Goal: Transaction & Acquisition: Purchase product/service

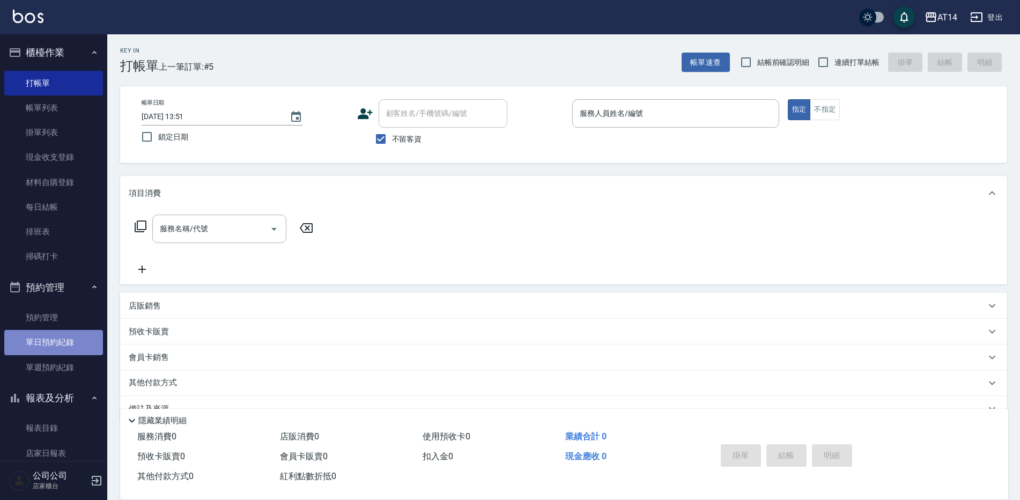
click at [60, 339] on link "單日預約紀錄" at bounding box center [53, 342] width 99 height 25
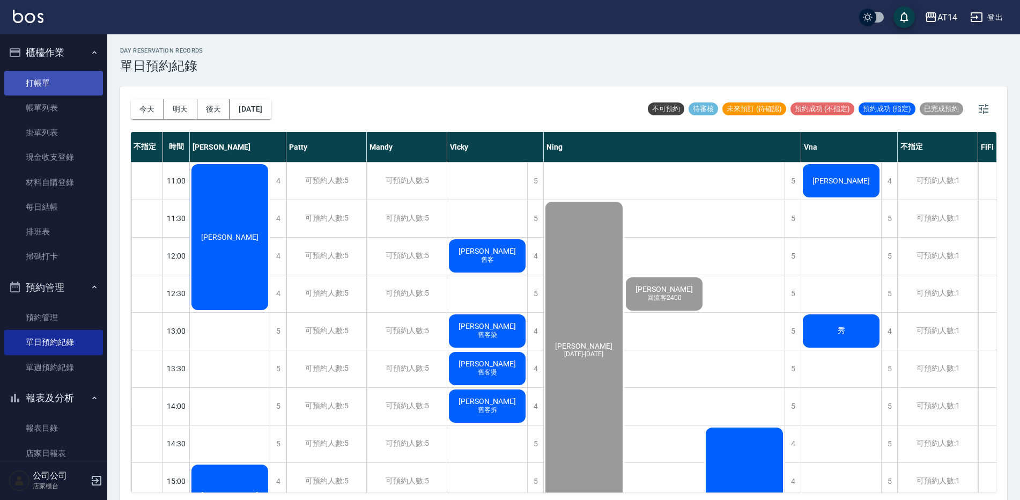
click at [91, 86] on link "打帳單" at bounding box center [53, 83] width 99 height 25
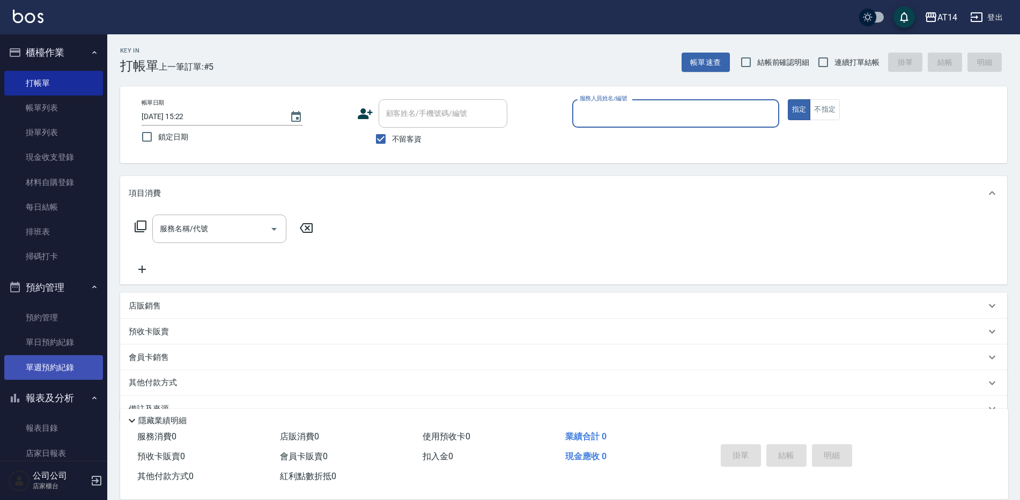
click at [83, 365] on link "單週預約紀錄" at bounding box center [53, 367] width 99 height 25
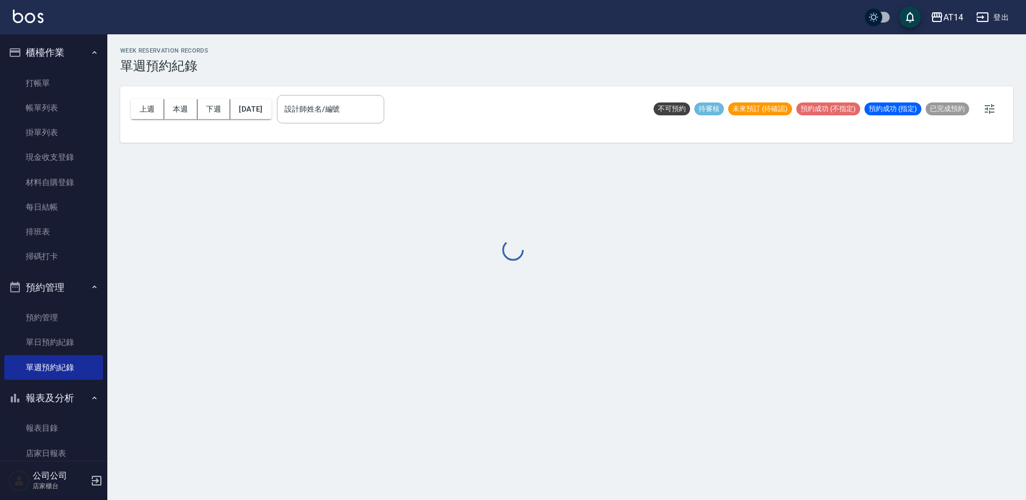
click at [381, 116] on div at bounding box center [513, 250] width 1026 height 500
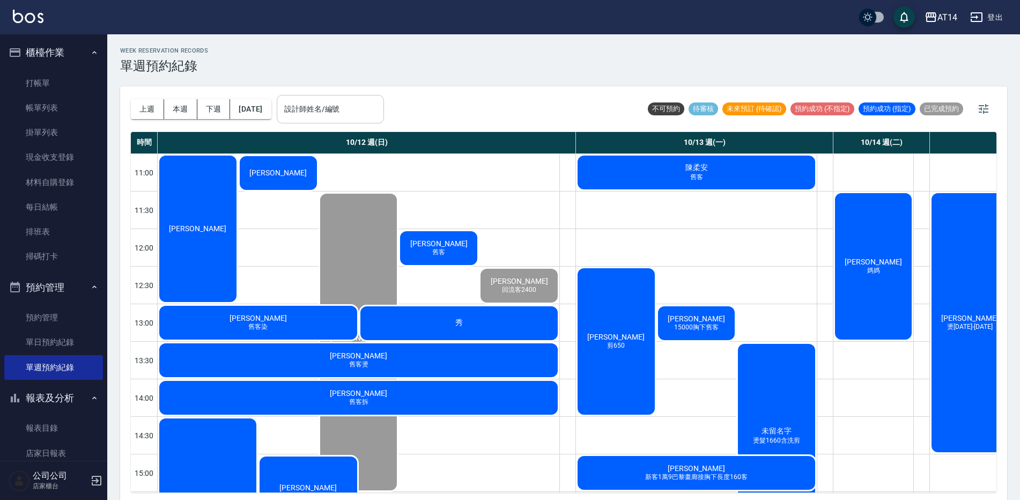
click at [379, 107] on input "設計師姓名/編號" at bounding box center [331, 109] width 98 height 19
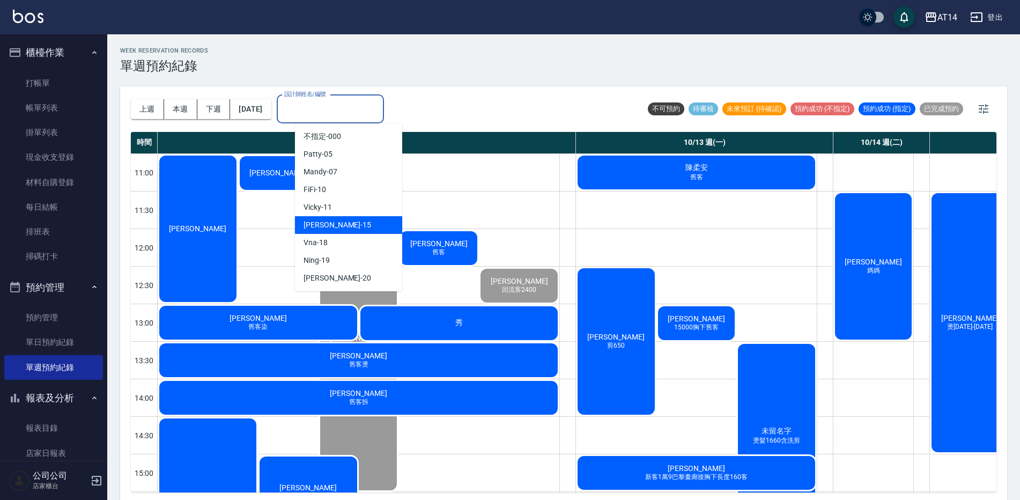
click at [352, 229] on div "Dora -15" at bounding box center [348, 225] width 107 height 18
type input "Dora-15"
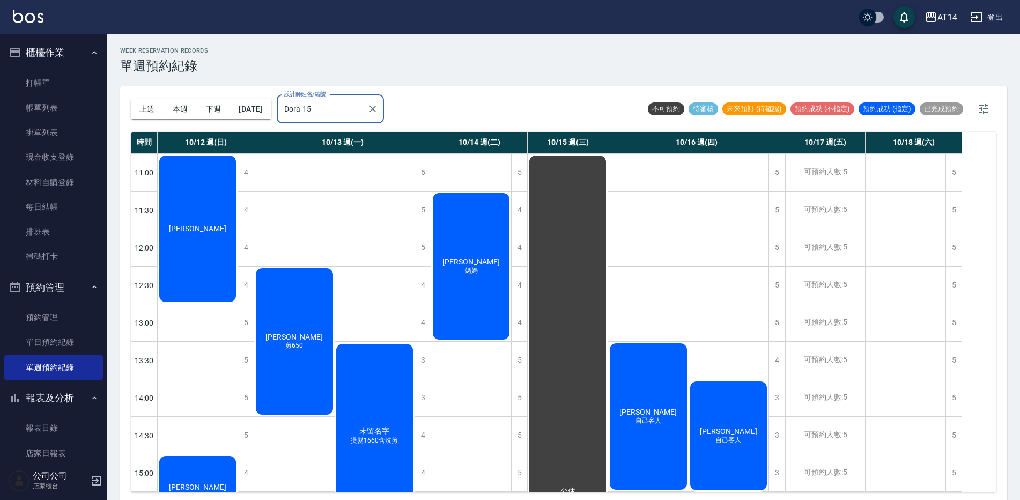
click at [202, 247] on div "[PERSON_NAME]" at bounding box center [198, 229] width 80 height 150
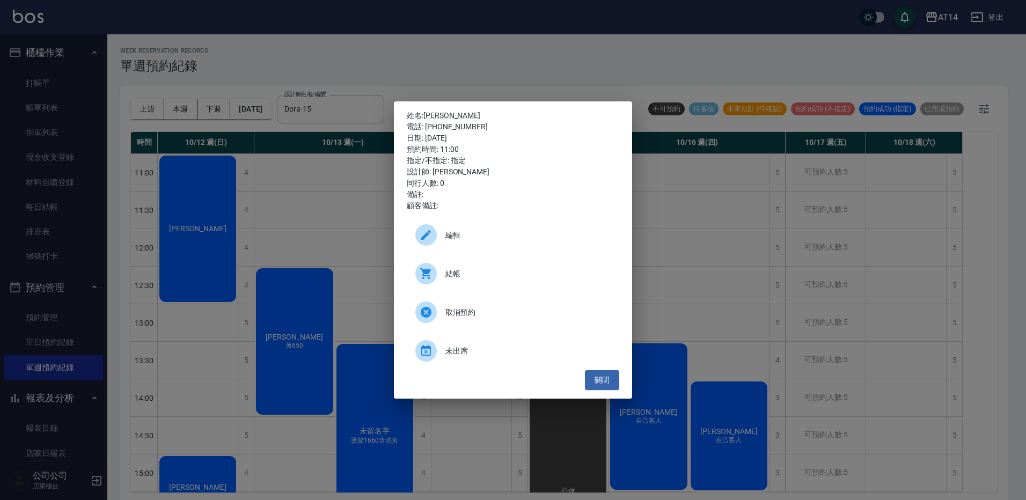
click at [486, 273] on span "結帳" at bounding box center [527, 273] width 165 height 11
click at [244, 78] on div "姓名: [PERSON_NAME] 電話: [PHONE_NUMBER] 日期: [DATE] 預約時間: 11:00 指定/不指定: 指定 設計師: [PE…" at bounding box center [513, 250] width 1026 height 500
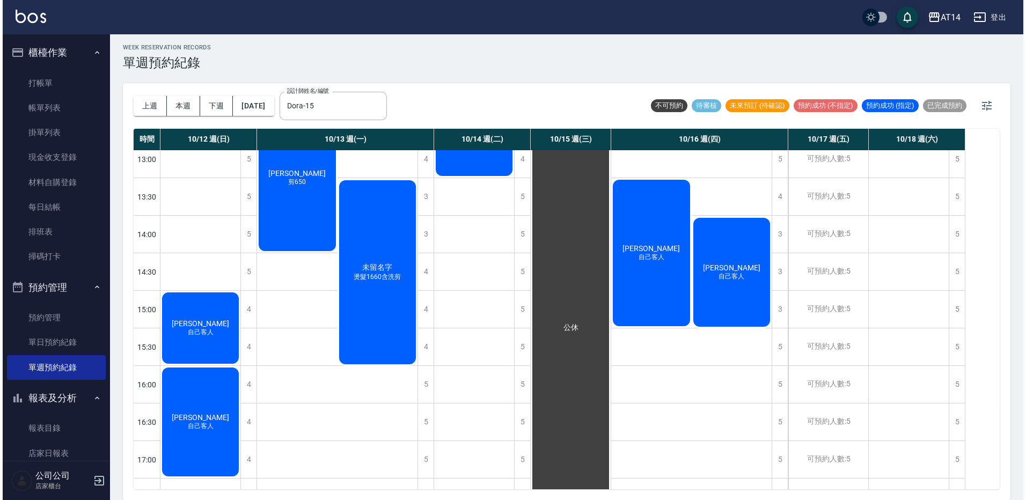
scroll to position [161, 0]
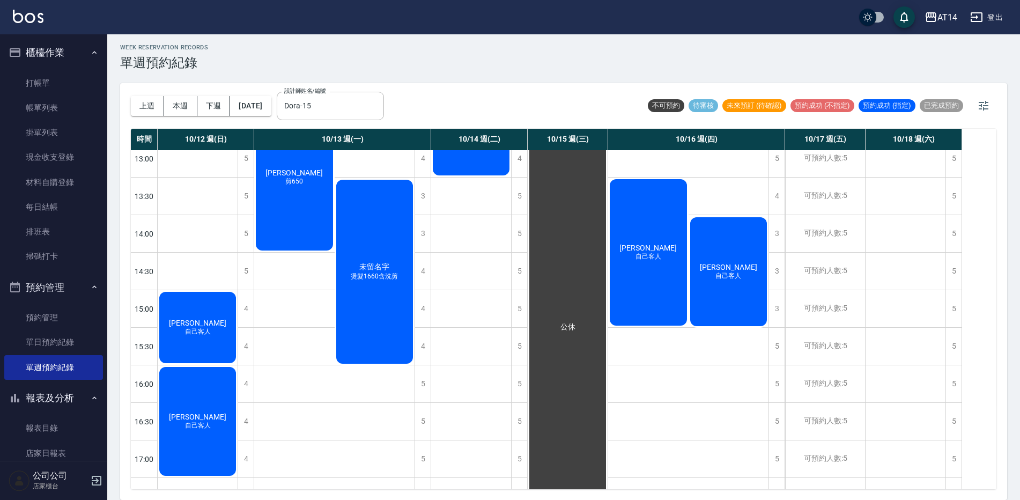
click at [219, 329] on div "[PERSON_NAME]先生 自己客人" at bounding box center [198, 327] width 80 height 75
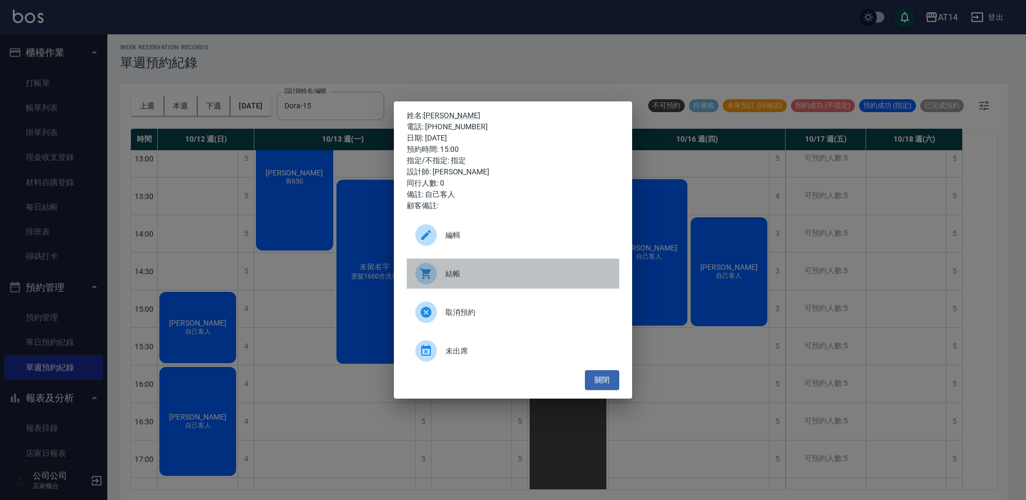
click at [490, 276] on span "結帳" at bounding box center [527, 273] width 165 height 11
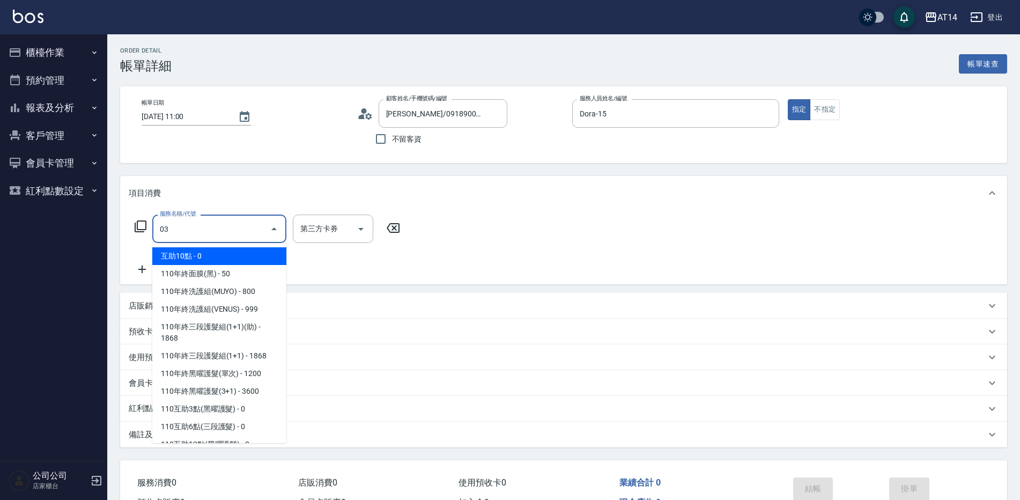
type input "031"
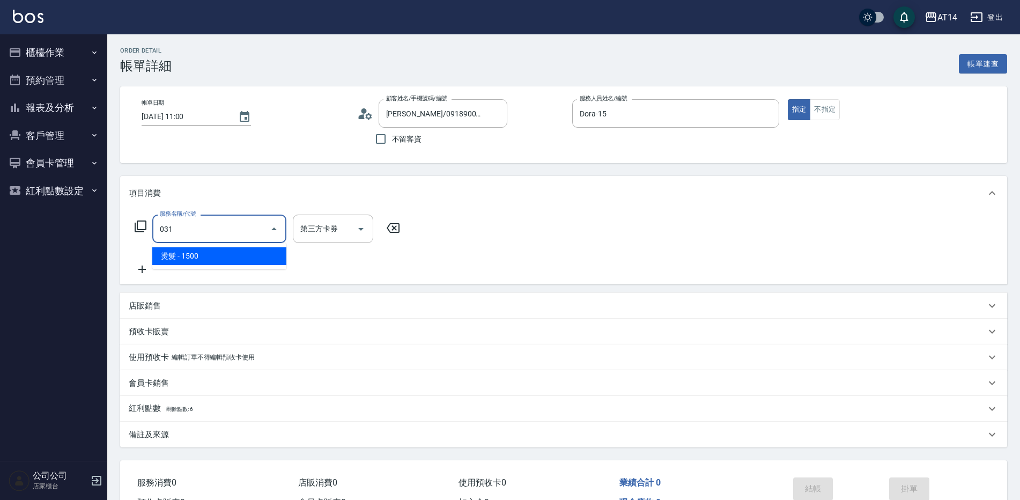
type input "3"
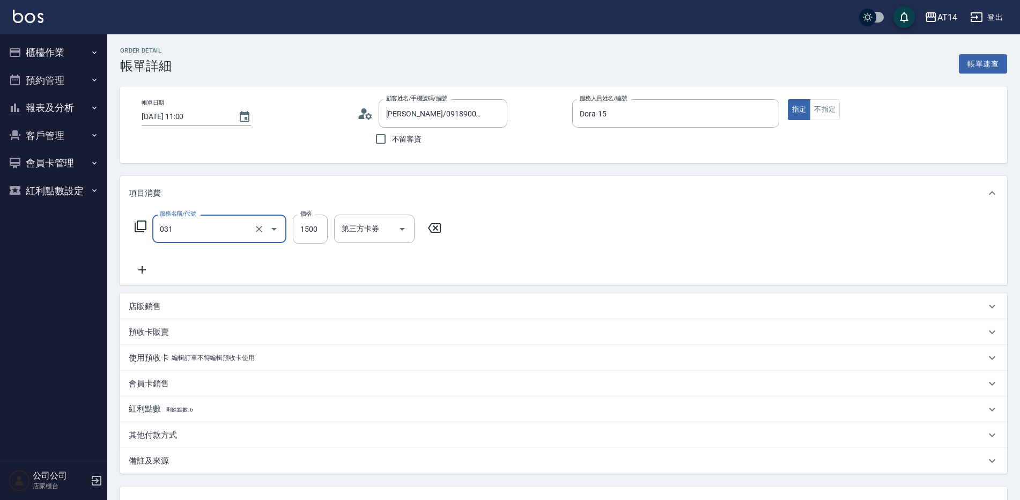
type input "燙髮(031)"
type input "1"
type input "0"
type input "1900"
type input "4"
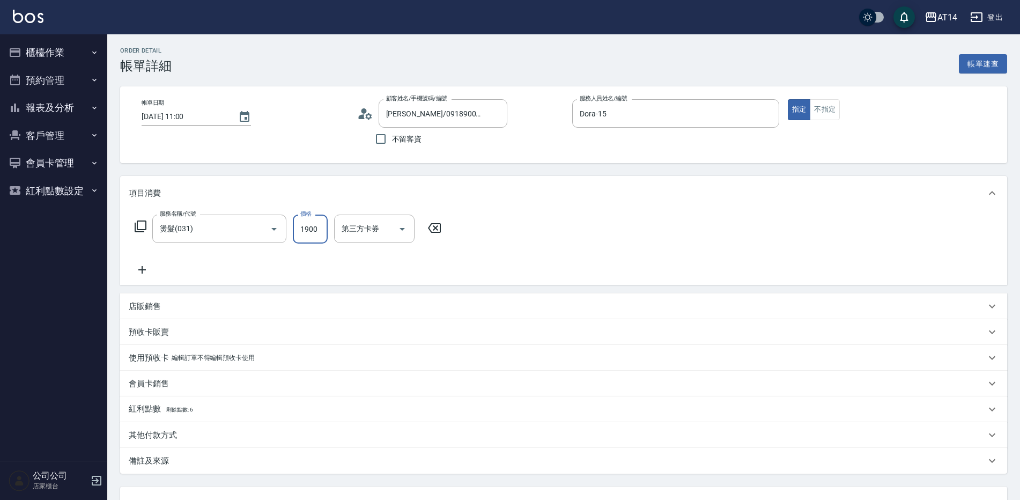
type input "1900"
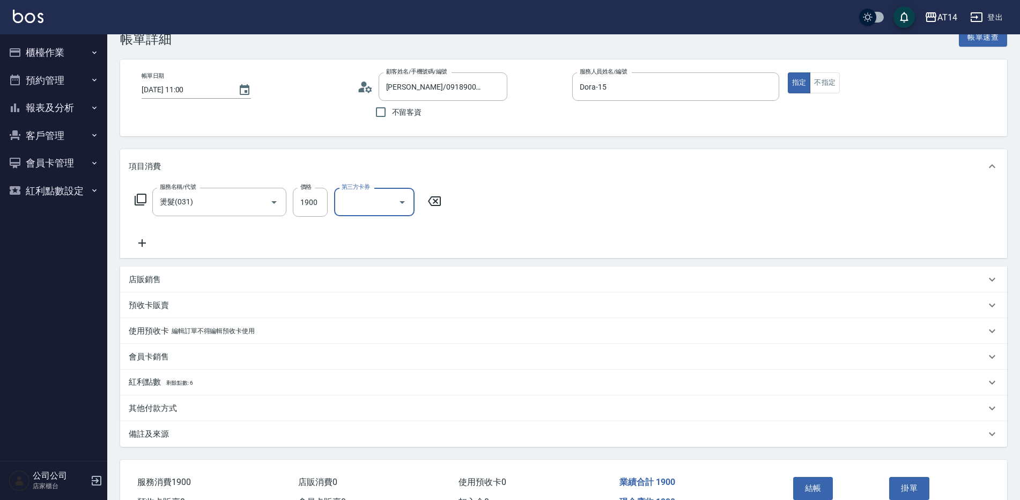
scroll to position [54, 0]
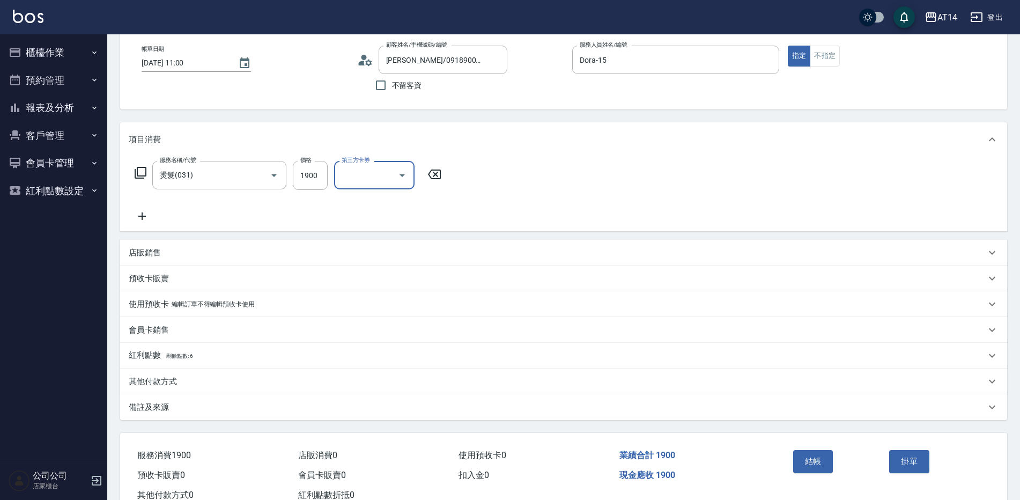
click at [277, 410] on div "備註及來源" at bounding box center [557, 407] width 857 height 11
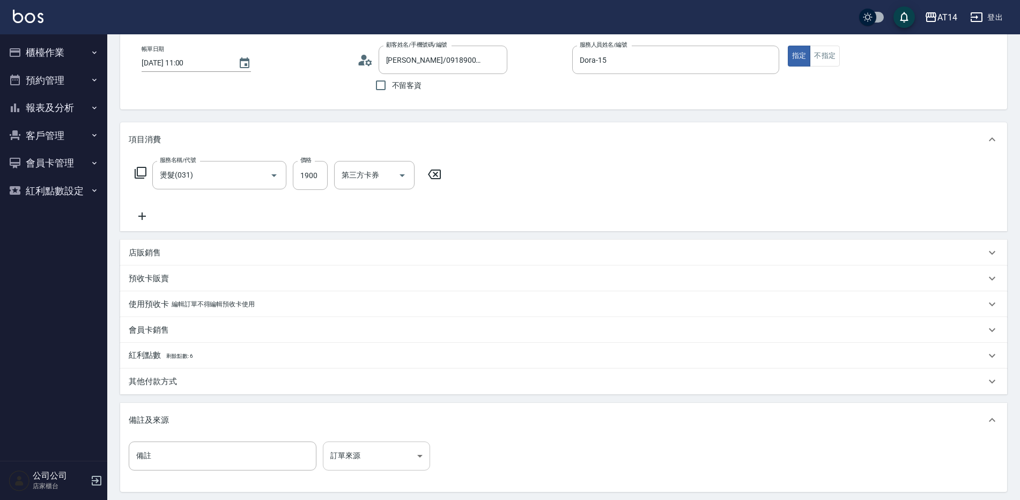
click at [340, 455] on body "AT14 登出 櫃檯作業 打帳單 帳單列表 掛單列表 現金收支登錄 材料自購登錄 每日結帳 排班表 掃碼打卡 預約管理 預約管理 單日預約紀錄 單週預約紀錄 …" at bounding box center [510, 274] width 1020 height 657
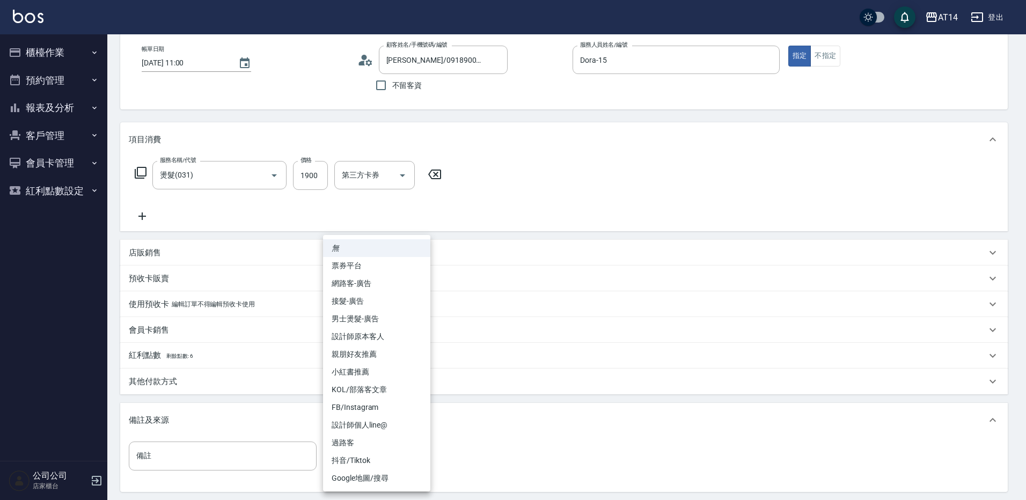
click at [398, 341] on li "設計師原本客人" at bounding box center [376, 337] width 107 height 18
type input "設計師原本客人"
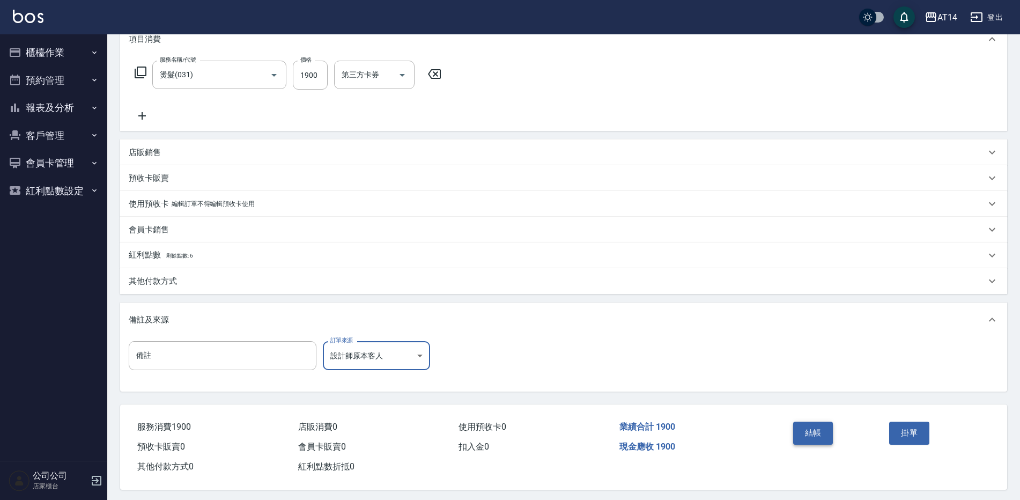
scroll to position [161, 0]
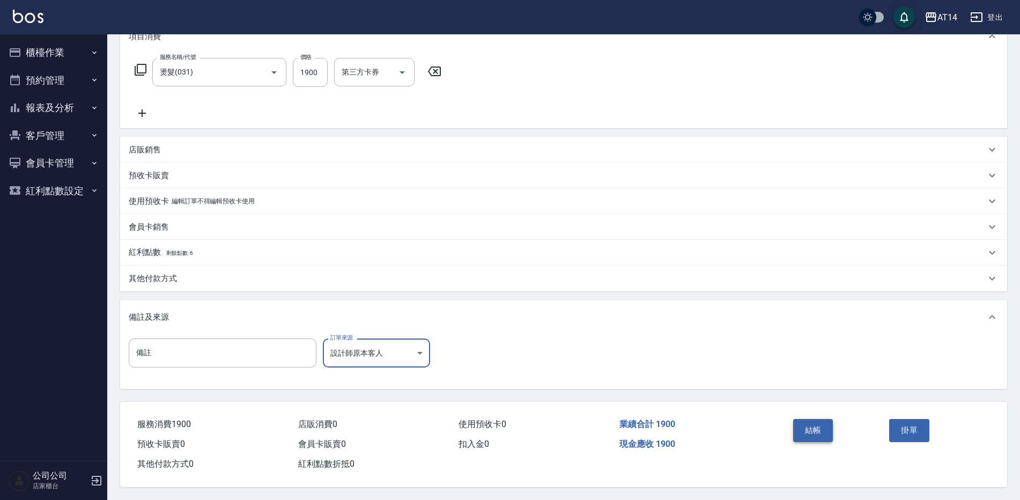
click at [796, 425] on button "結帳" at bounding box center [813, 430] width 40 height 23
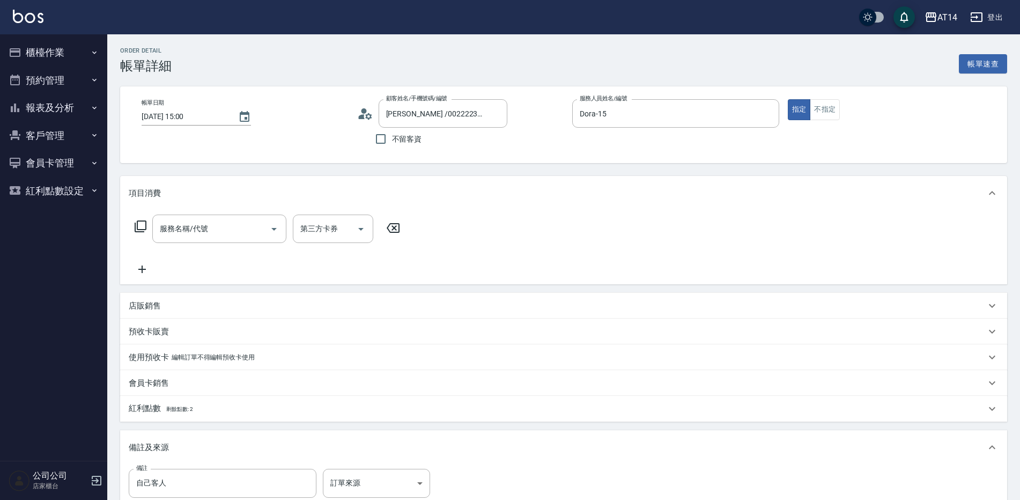
click at [170, 232] on div "服務名稱/代號 服務名稱/代號" at bounding box center [219, 229] width 134 height 28
type input "022"
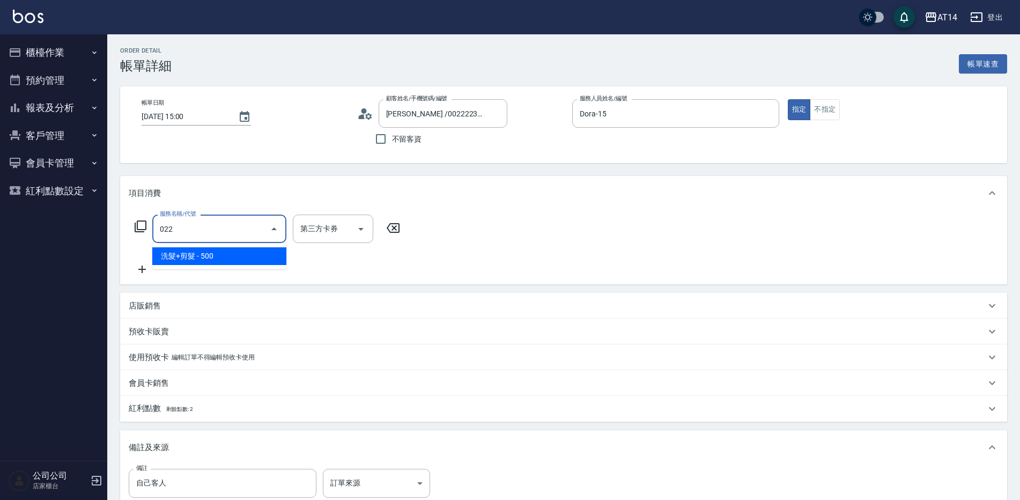
type input "1"
type input "洗髮+剪髮(022)"
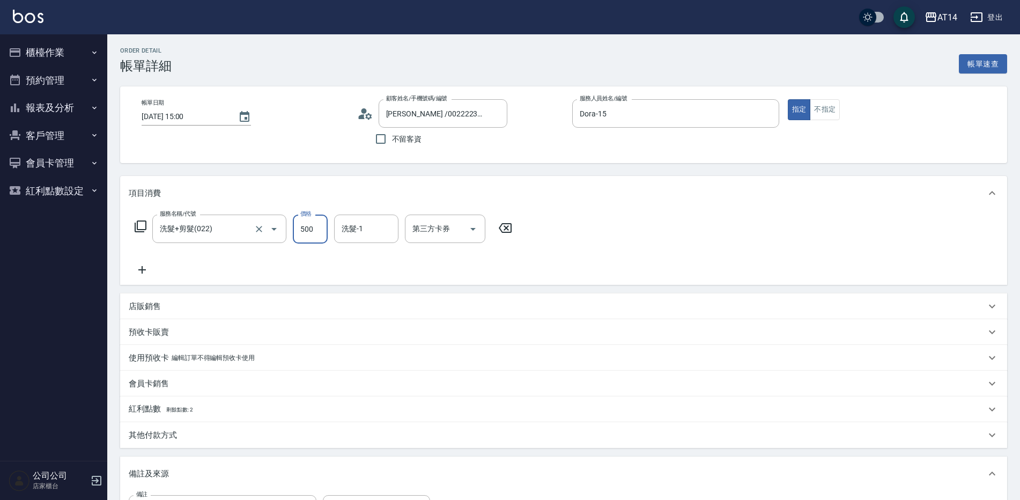
type input "0"
type input "450"
type input "1"
type input "450"
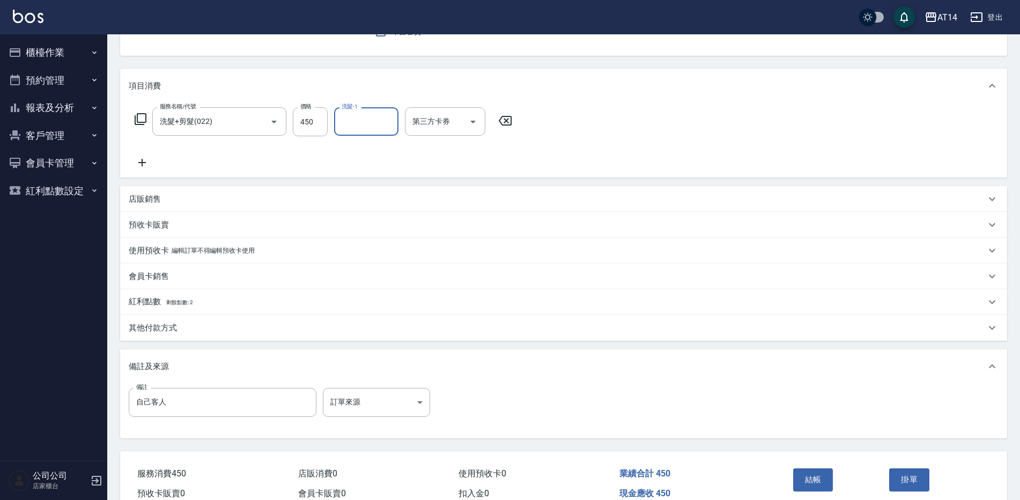
scroll to position [161, 0]
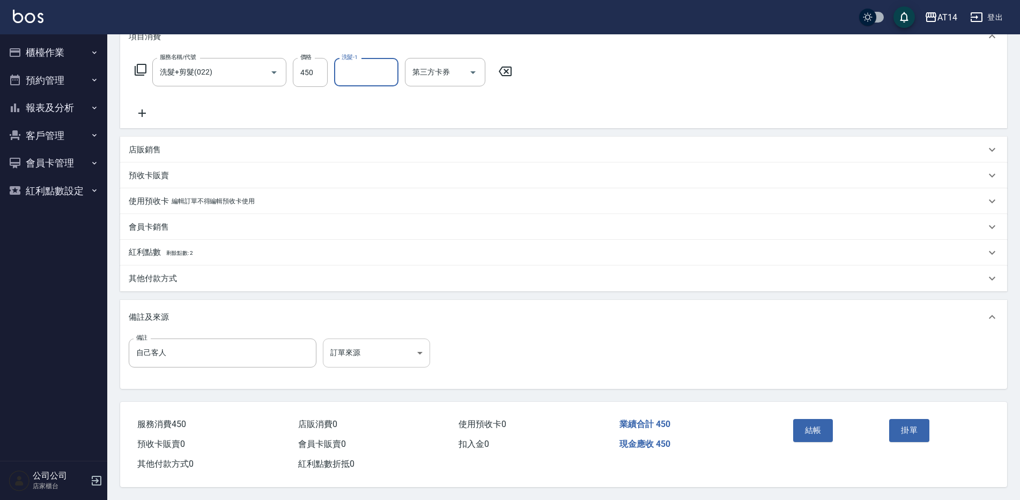
click at [342, 345] on body "AT14 登出 櫃檯作業 打帳單 帳單列表 掛單列表 現金收支登錄 材料自購登錄 每日結帳 排班表 掃碼打卡 預約管理 預約管理 單日預約紀錄 單週預約紀錄 …" at bounding box center [510, 171] width 1020 height 657
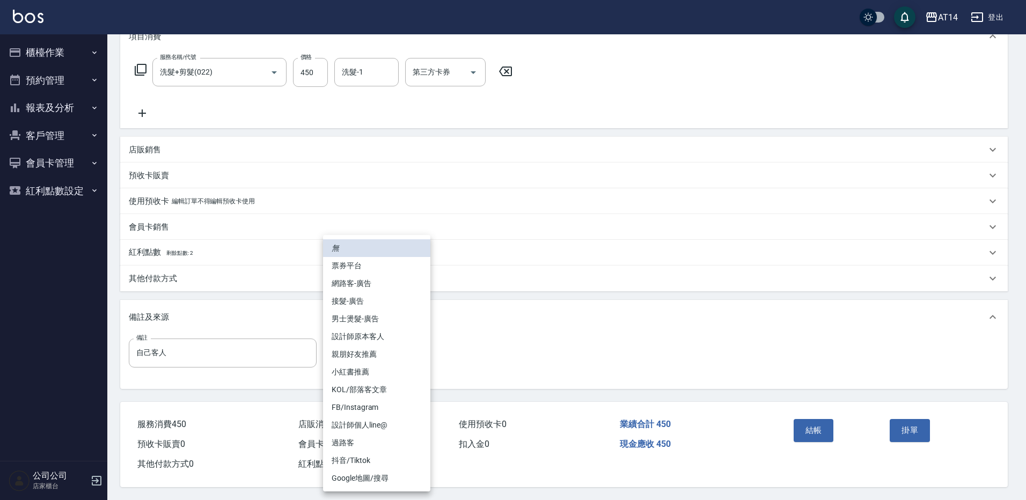
click at [393, 337] on li "設計師原本客人" at bounding box center [376, 337] width 107 height 18
type input "設計師原本客人"
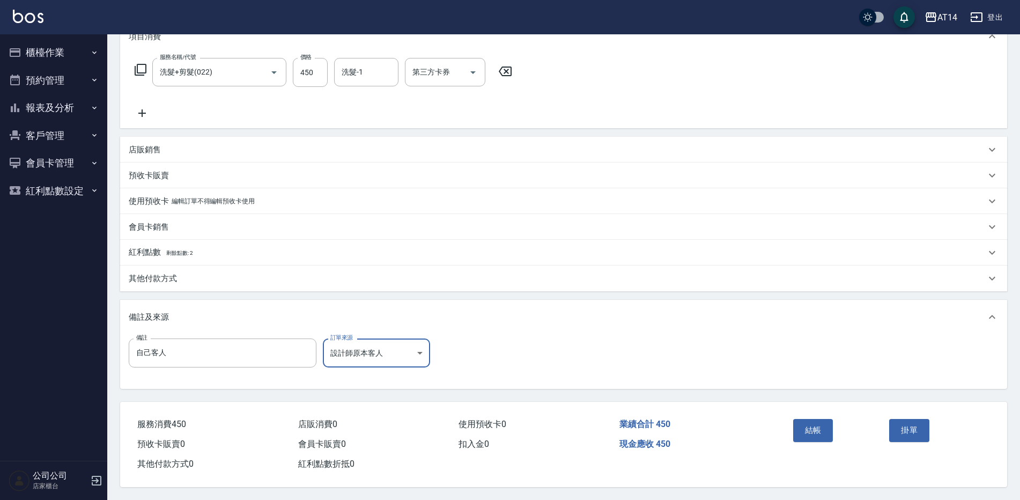
click at [823, 433] on button "結帳" at bounding box center [813, 430] width 40 height 23
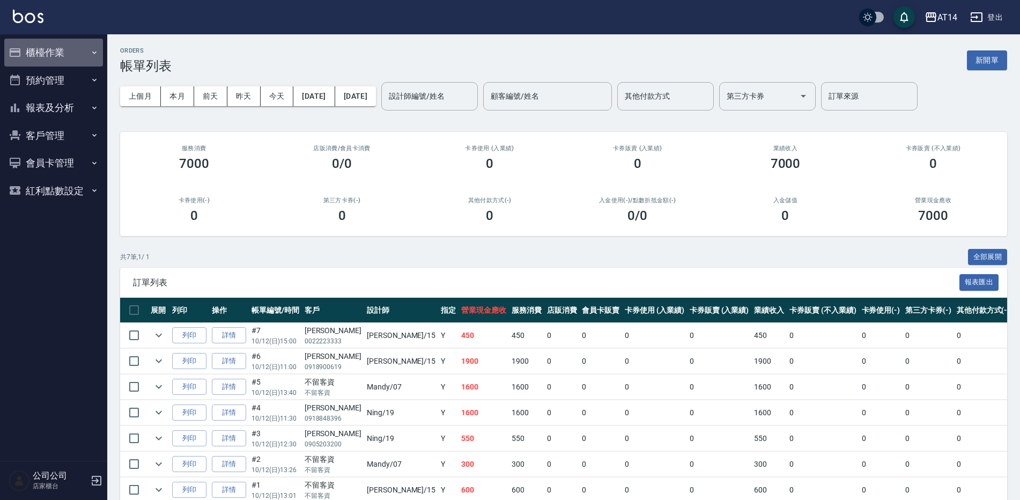
click at [55, 52] on button "櫃檯作業" at bounding box center [53, 53] width 99 height 28
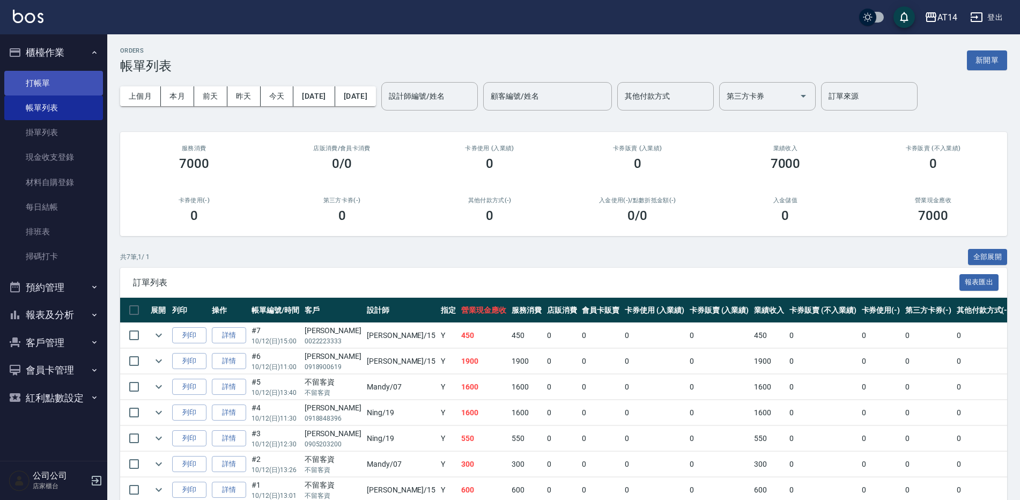
click at [79, 86] on link "打帳單" at bounding box center [53, 83] width 99 height 25
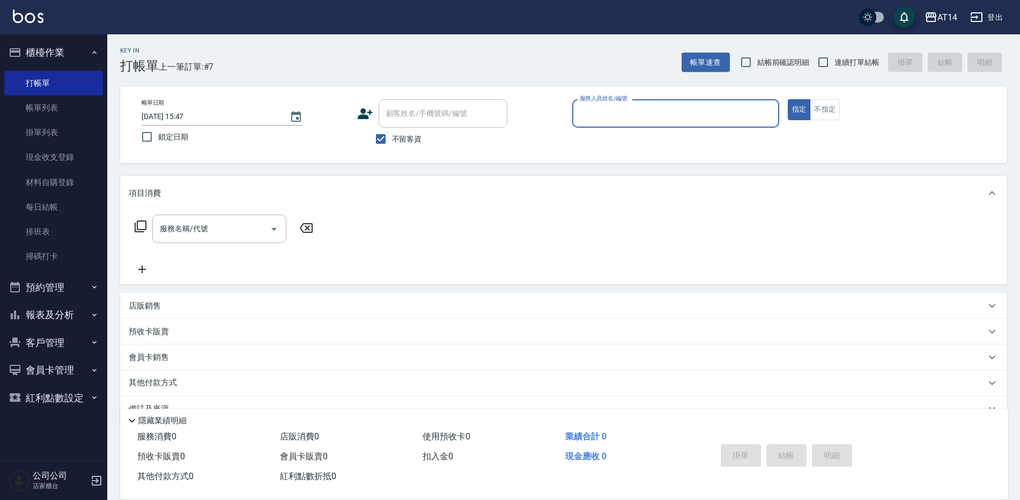
click at [619, 117] on input "服務人員姓名/編號" at bounding box center [675, 113] width 197 height 19
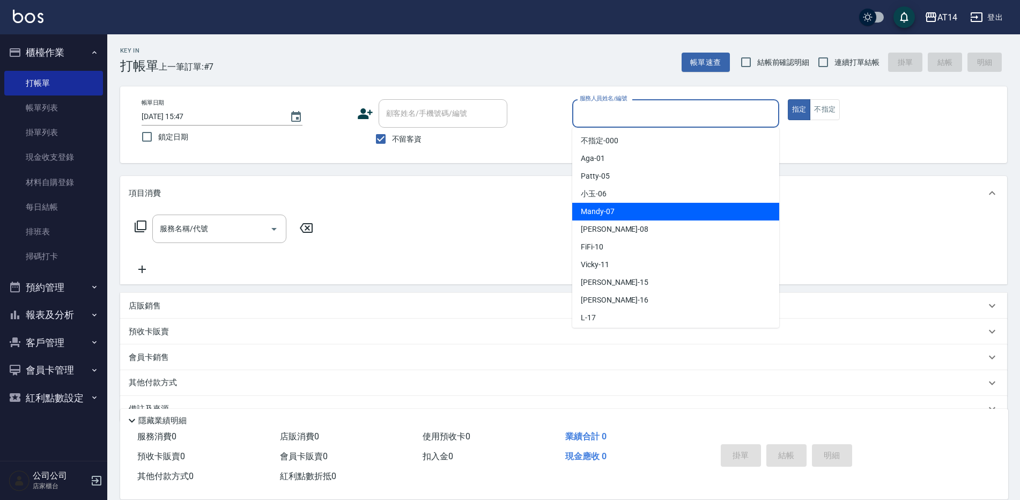
click at [623, 208] on div "Mandy -07" at bounding box center [675, 212] width 207 height 18
type input "Mandy-07"
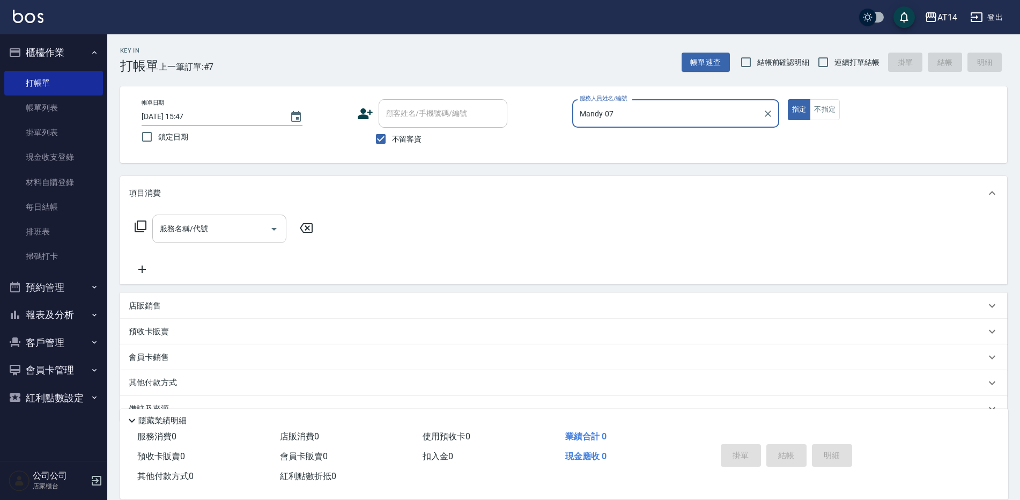
click at [262, 220] on input "服務名稱/代號" at bounding box center [211, 228] width 108 height 19
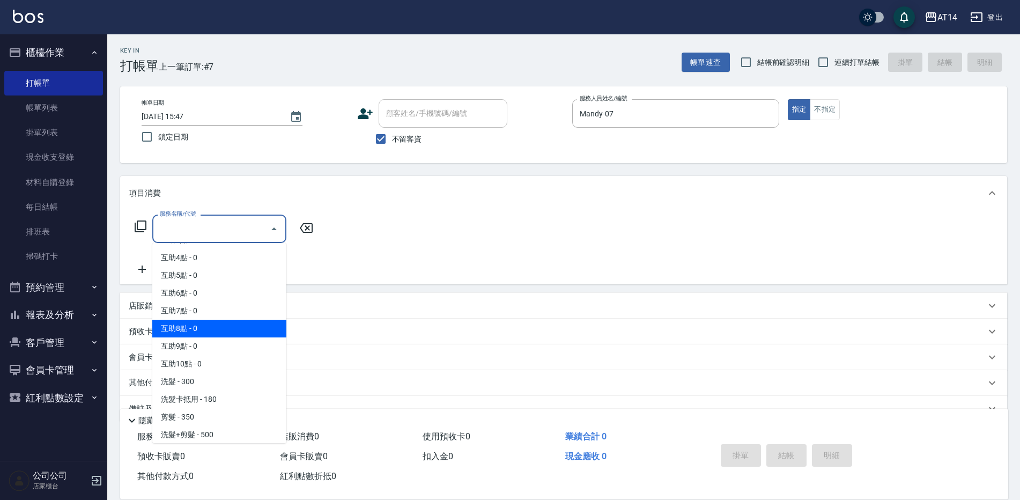
scroll to position [54, 0]
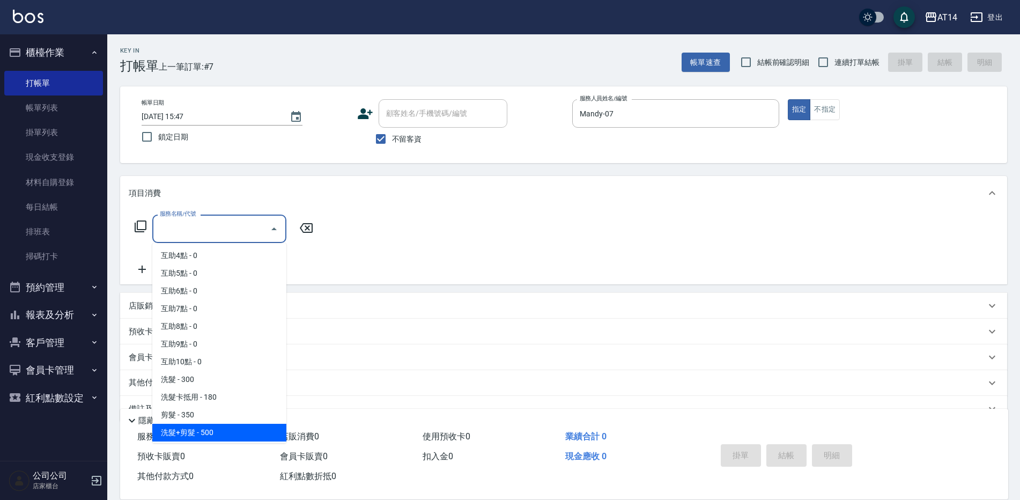
click at [227, 431] on span "洗髮+剪髮 - 500" at bounding box center [219, 433] width 134 height 18
type input "洗髮+剪髮(022)"
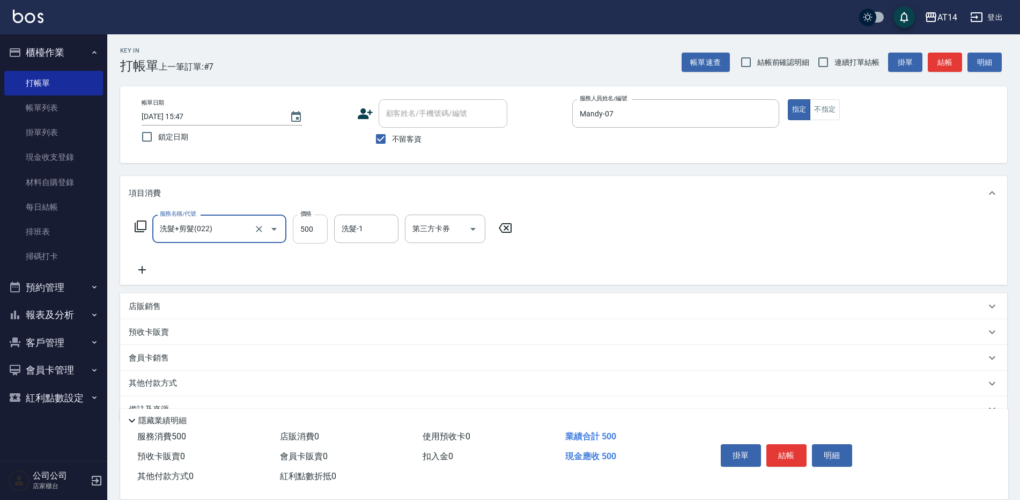
click at [313, 236] on input "500" at bounding box center [310, 229] width 35 height 29
type input "600"
click at [854, 409] on div "隱藏業績明細" at bounding box center [564, 418] width 888 height 18
click at [775, 451] on button "結帳" at bounding box center [787, 455] width 40 height 23
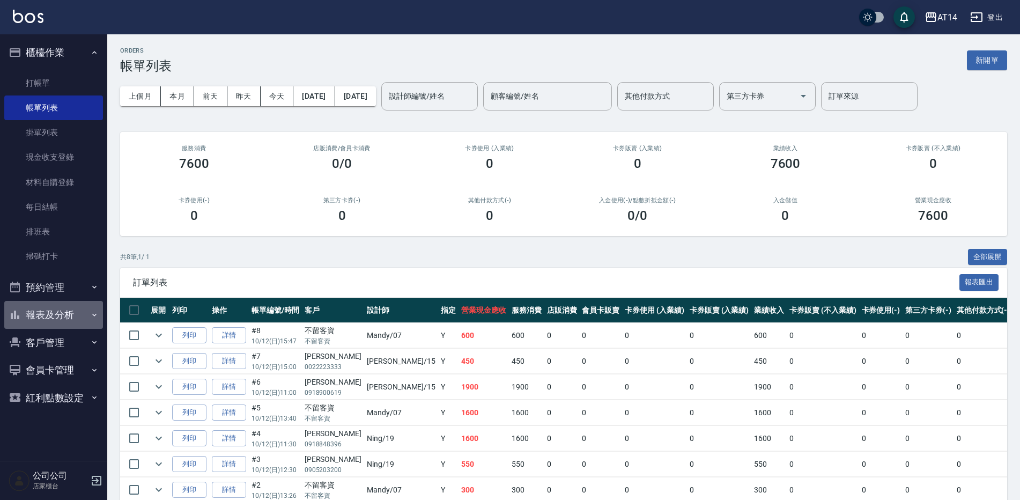
click at [49, 311] on button "報表及分析" at bounding box center [53, 315] width 99 height 28
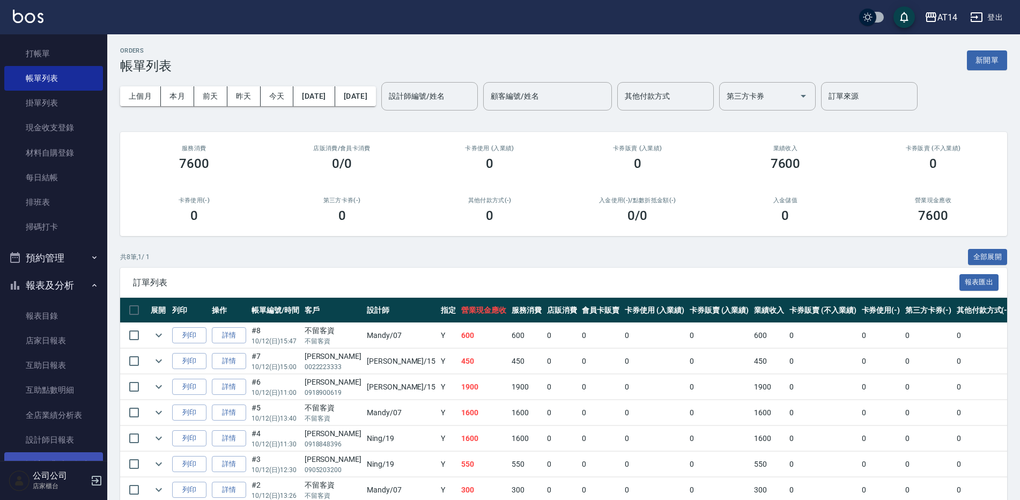
scroll to position [54, 0]
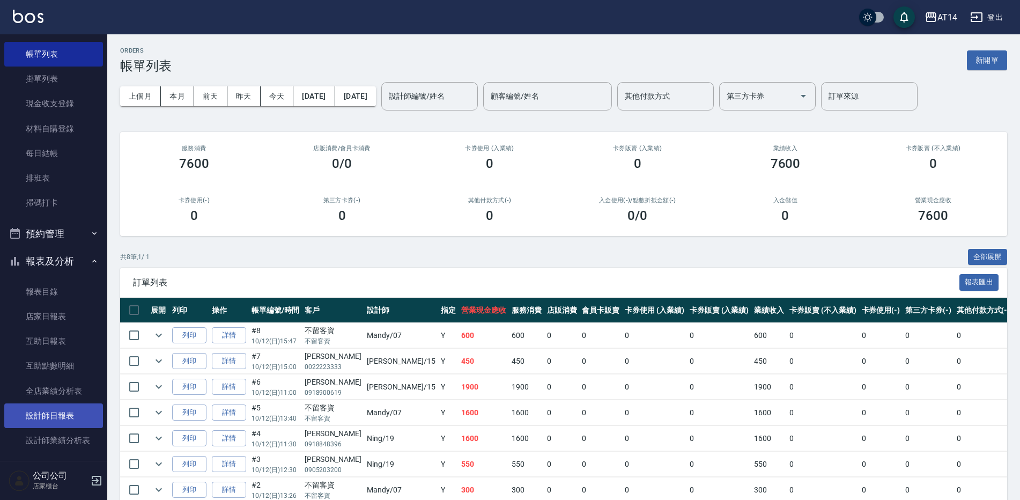
click at [70, 416] on link "設計師日報表" at bounding box center [53, 415] width 99 height 25
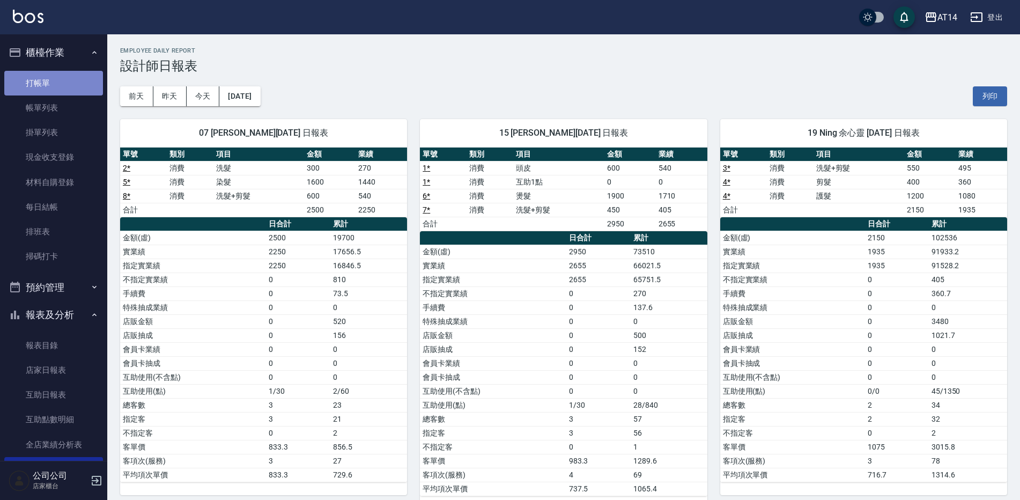
click at [54, 90] on link "打帳單" at bounding box center [53, 83] width 99 height 25
